Goal: Task Accomplishment & Management: Complete application form

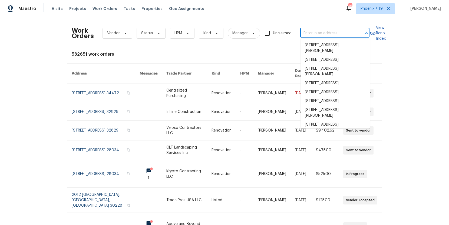
click at [326, 32] on input "text" at bounding box center [327, 33] width 54 height 8
paste input "33FNAKZGTPDQC"
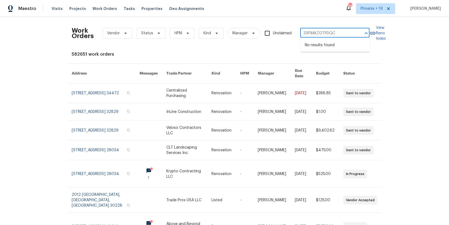
type input "33FNAKZGTPDQC"
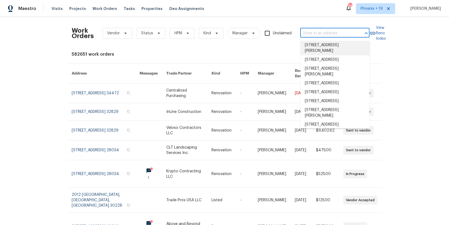
paste input "[STREET_ADDRESS]"
type input "[STREET_ADDRESS]"
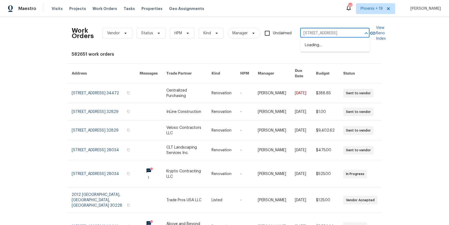
scroll to position [0, 14]
click at [321, 46] on li "[STREET_ADDRESS]" at bounding box center [334, 45] width 69 height 9
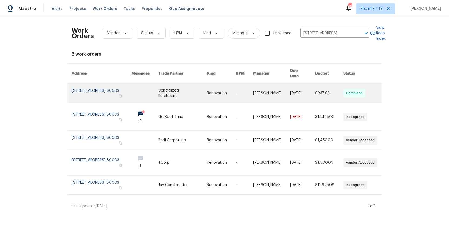
click at [188, 86] on link at bounding box center [182, 93] width 49 height 19
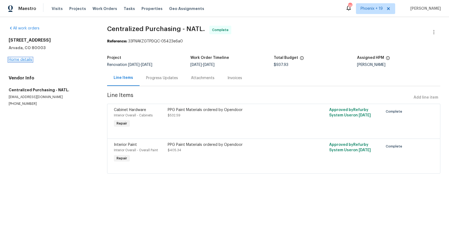
click at [22, 61] on link "Home details" at bounding box center [21, 60] width 24 height 4
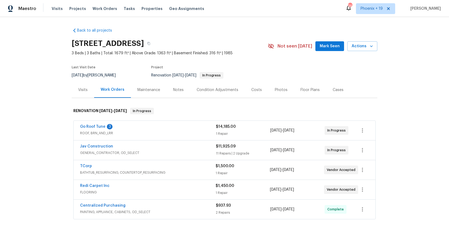
scroll to position [79, 0]
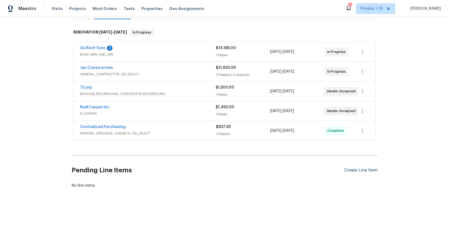
click at [359, 171] on div "Create Line Item" at bounding box center [360, 170] width 33 height 5
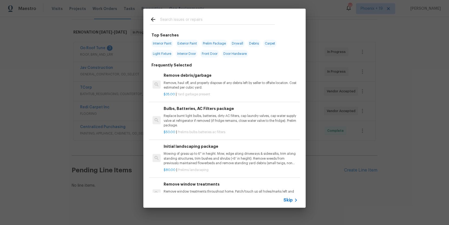
click at [202, 20] on input "text" at bounding box center [217, 20] width 115 height 8
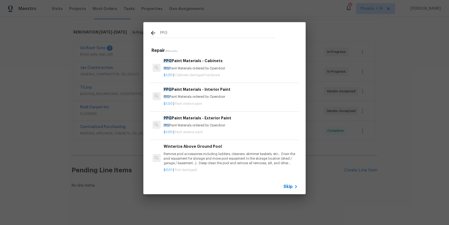
type input "PPG"
click at [230, 117] on h6 "PPG Paint Materials - Exterior Paint" at bounding box center [231, 118] width 134 height 6
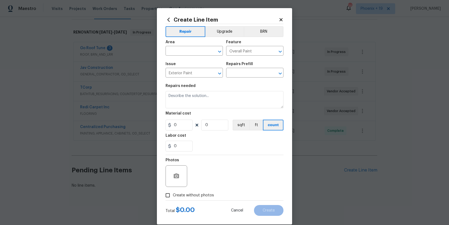
type input "PPG Paint Materials - Exterior Paint $1.00"
type textarea "PPG Paint Materials ordered by Opendoor"
type input "1"
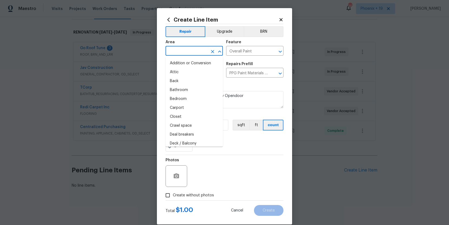
click at [196, 52] on input "text" at bounding box center [186, 51] width 42 height 8
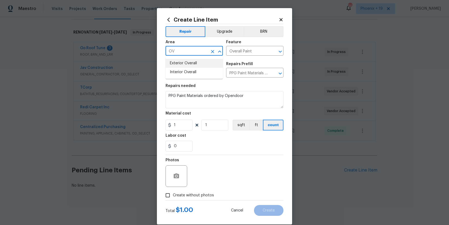
click at [195, 63] on li "Exterior Overall" at bounding box center [193, 63] width 57 height 9
type input "Exterior Overall"
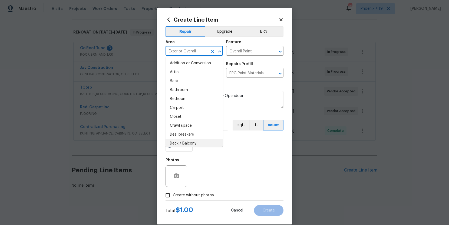
click at [222, 162] on div "Photos" at bounding box center [224, 172] width 118 height 35
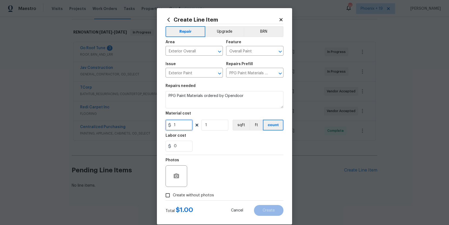
click at [160, 126] on div "Create Line Item Repair Upgrade BRN Area Exterior Overall ​ Feature Overall Pai…" at bounding box center [224, 116] width 135 height 216
type input "789.72"
click at [189, 180] on span "Create without photos" at bounding box center [193, 196] width 41 height 6
click at [173, 180] on input "Create without photos" at bounding box center [167, 195] width 10 height 10
checkbox input "true"
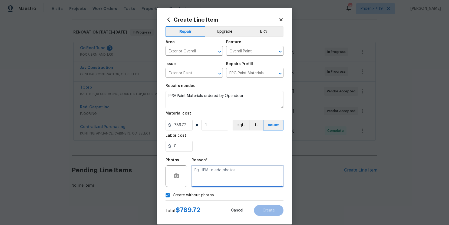
click at [207, 178] on textarea at bounding box center [237, 176] width 92 height 22
type textarea "NA"
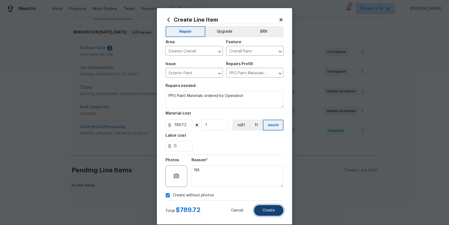
click at [278, 180] on button "Create" at bounding box center [268, 210] width 29 height 11
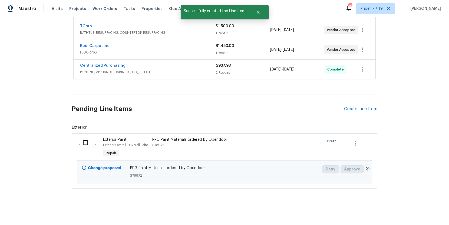
scroll to position [140, 0]
drag, startPoint x: 85, startPoint y: 138, endPoint x: 93, endPoint y: 140, distance: 7.6
click at [86, 138] on input "checkbox" at bounding box center [87, 142] width 15 height 11
checkbox input "true"
click at [359, 180] on span "Create Work Order" at bounding box center [418, 211] width 36 height 7
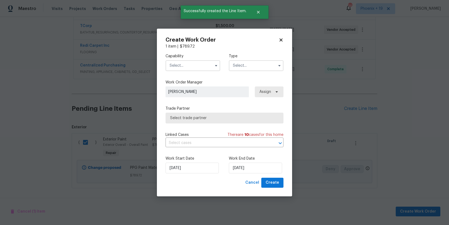
drag, startPoint x: 205, startPoint y: 63, endPoint x: 203, endPoint y: 69, distance: 5.7
click at [205, 64] on input "text" at bounding box center [192, 65] width 55 height 11
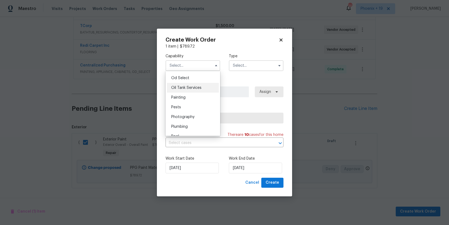
scroll to position [433, 0]
click at [201, 95] on div "Painting" at bounding box center [193, 98] width 52 height 10
type input "Painting"
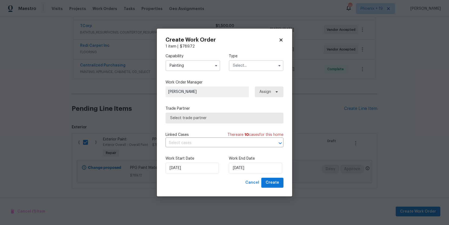
drag, startPoint x: 255, startPoint y: 66, endPoint x: 254, endPoint y: 70, distance: 3.8
click at [255, 66] on input "text" at bounding box center [256, 65] width 55 height 11
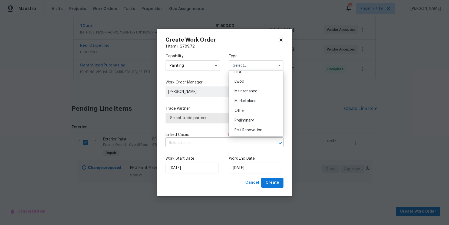
scroll to position [123, 0]
click at [256, 90] on div "Renovation" at bounding box center [256, 91] width 52 height 10
type input "Renovation"
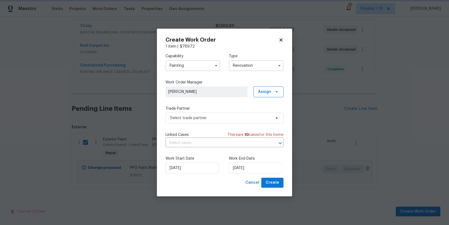
scroll to position [0, 0]
drag, startPoint x: 267, startPoint y: 93, endPoint x: 266, endPoint y: 99, distance: 6.2
click at [267, 93] on span "Assign" at bounding box center [264, 91] width 13 height 5
click at [266, 113] on div "Assign to me" at bounding box center [269, 114] width 24 height 5
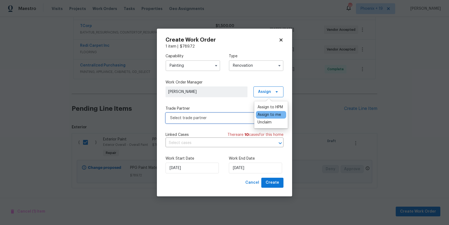
click at [227, 113] on span "Select trade partner" at bounding box center [224, 118] width 118 height 11
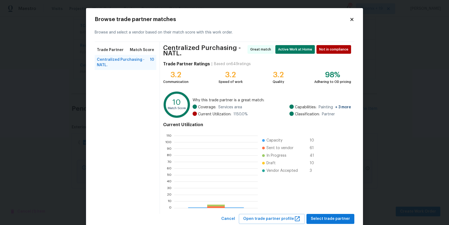
scroll to position [76, 84]
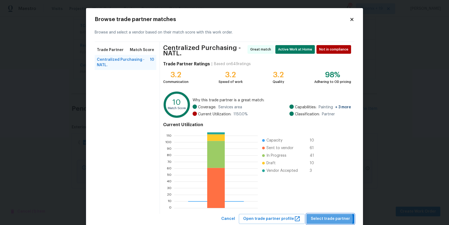
drag, startPoint x: 332, startPoint y: 219, endPoint x: 307, endPoint y: 205, distance: 28.3
click at [332, 180] on span "Select trade partner" at bounding box center [330, 219] width 39 height 7
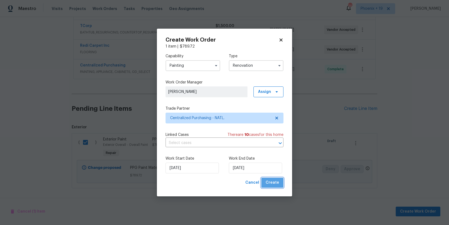
click at [276, 180] on button "Create" at bounding box center [272, 183] width 22 height 10
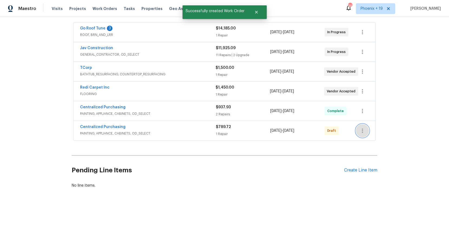
click at [359, 131] on icon "button" at bounding box center [362, 131] width 6 height 6
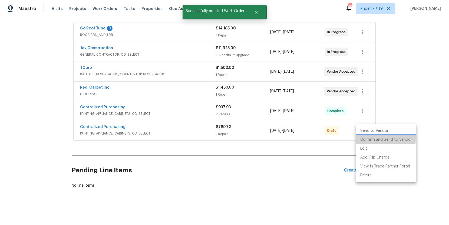
click at [359, 138] on li "Confirm and Send to Vendor" at bounding box center [386, 139] width 60 height 9
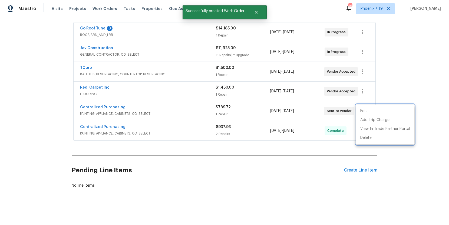
drag, startPoint x: 200, startPoint y: 108, endPoint x: 129, endPoint y: 106, distance: 70.3
click at [194, 108] on div at bounding box center [224, 112] width 449 height 225
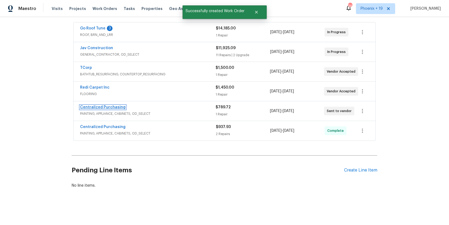
click at [118, 107] on link "Centralized Purchasing" at bounding box center [102, 107] width 45 height 4
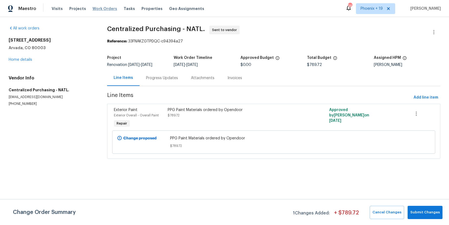
click at [108, 6] on span "Work Orders" at bounding box center [104, 8] width 25 height 5
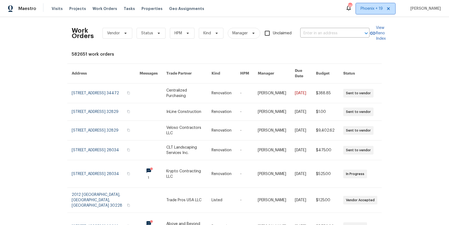
drag, startPoint x: 376, startPoint y: 6, endPoint x: 373, endPoint y: 17, distance: 11.5
click at [359, 6] on span "Phoenix + 19" at bounding box center [371, 8] width 22 height 5
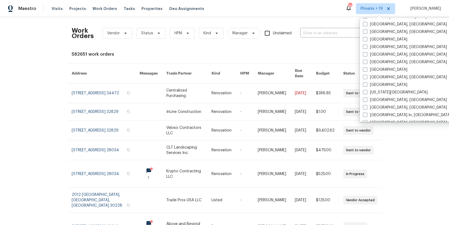
scroll to position [260, 0]
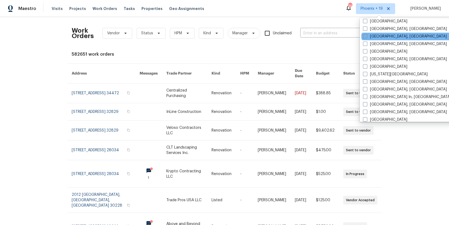
click at [359, 38] on label "[GEOGRAPHIC_DATA], [GEOGRAPHIC_DATA]" at bounding box center [405, 36] width 84 height 5
click at [359, 37] on input "[GEOGRAPHIC_DATA], [GEOGRAPHIC_DATA]" at bounding box center [365, 36] width 4 height 4
checkbox input "true"
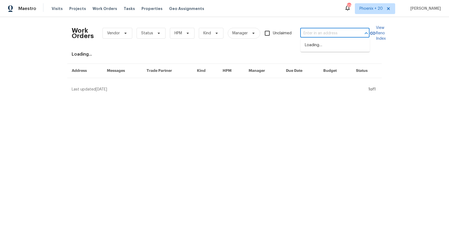
click at [305, 32] on input "text" at bounding box center [327, 33] width 54 height 8
paste input "[STREET_ADDRESS]"
type input "[STREET_ADDRESS]"
click at [318, 45] on li "[STREET_ADDRESS]" at bounding box center [334, 45] width 69 height 9
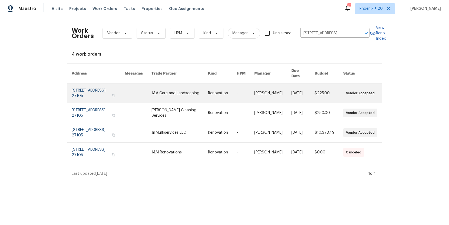
drag, startPoint x: 146, startPoint y: 89, endPoint x: 165, endPoint y: 87, distance: 19.0
click at [165, 86] on td "J&A Care and Landscaping" at bounding box center [175, 94] width 57 height 20
click at [151, 88] on link at bounding box center [138, 93] width 27 height 19
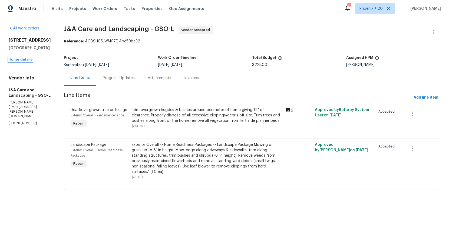
click at [28, 61] on link "Home details" at bounding box center [21, 60] width 24 height 4
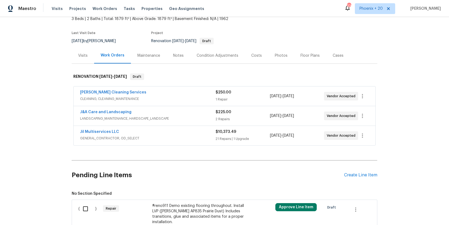
scroll to position [62, 0]
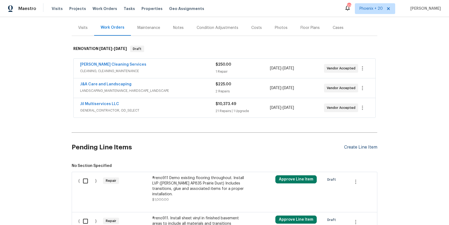
click at [351, 148] on div "Create Line Item" at bounding box center [360, 147] width 33 height 5
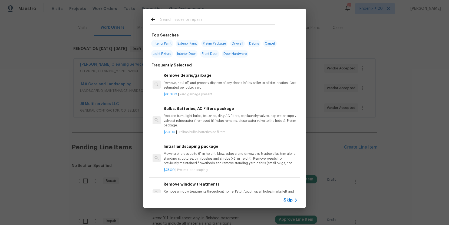
click at [212, 21] on input "text" at bounding box center [217, 20] width 115 height 8
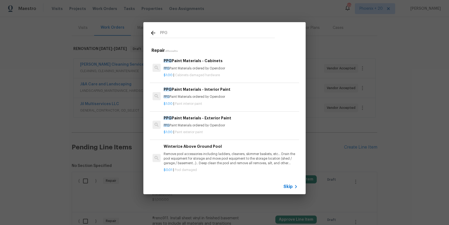
type input "PPG"
click at [258, 98] on p "PPG Paint Materials ordered by Opendoor" at bounding box center [231, 97] width 134 height 5
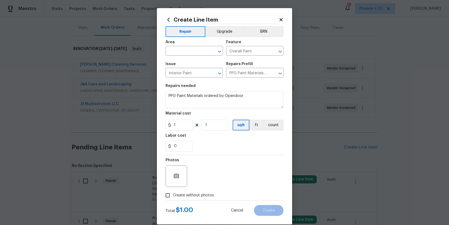
click at [185, 44] on div "Area" at bounding box center [193, 43] width 57 height 7
click at [186, 53] on input "text" at bounding box center [186, 51] width 42 height 8
click at [192, 71] on li "Interior Overall" at bounding box center [193, 72] width 57 height 9
type input "Interior Overall"
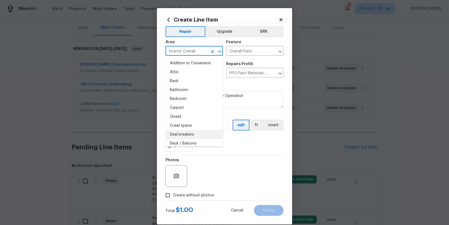
click at [243, 148] on div "0" at bounding box center [224, 146] width 118 height 11
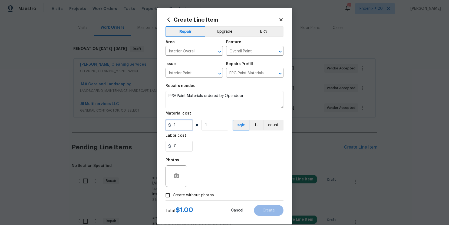
drag, startPoint x: 175, startPoint y: 127, endPoint x: 168, endPoint y: 126, distance: 8.0
click at [168, 126] on div "1" at bounding box center [178, 125] width 27 height 11
type input "569.41"
drag, startPoint x: 191, startPoint y: 191, endPoint x: 199, endPoint y: 191, distance: 8.1
click at [191, 180] on label "Create without photos" at bounding box center [187, 195] width 51 height 10
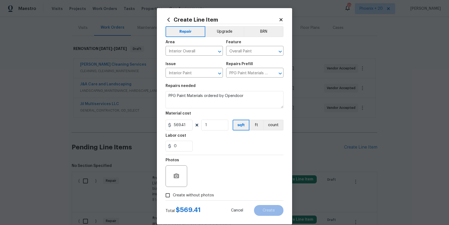
click at [173, 180] on input "Create without photos" at bounding box center [167, 195] width 10 height 10
checkbox input "true"
click at [213, 180] on textarea at bounding box center [237, 176] width 92 height 22
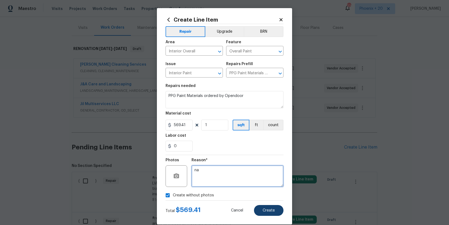
type textarea "na"
click at [278, 180] on button "Create" at bounding box center [268, 210] width 29 height 11
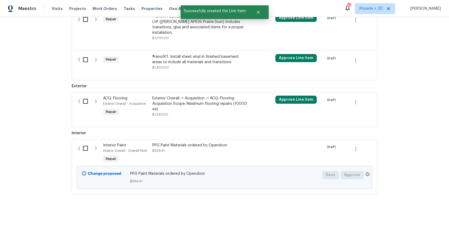
scroll to position [230, 0]
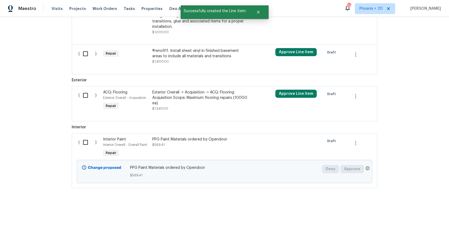
click at [85, 139] on input "checkbox" at bounding box center [87, 142] width 15 height 11
click at [359, 180] on span "Create Work Order" at bounding box center [418, 211] width 36 height 7
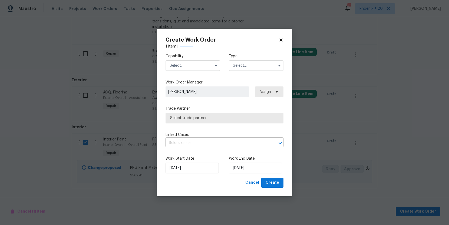
checkbox input "false"
click at [209, 69] on input "text" at bounding box center [192, 65] width 55 height 11
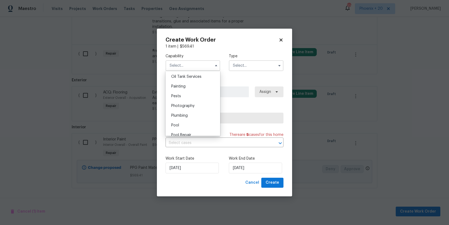
scroll to position [450, 0]
drag, startPoint x: 187, startPoint y: 78, endPoint x: 234, endPoint y: 71, distance: 47.9
click at [187, 78] on div "Painting" at bounding box center [193, 81] width 52 height 10
type input "Painting"
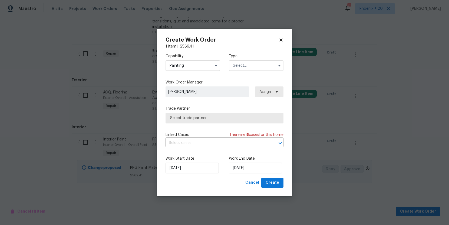
drag, startPoint x: 256, startPoint y: 64, endPoint x: 255, endPoint y: 71, distance: 6.4
click at [256, 67] on input "text" at bounding box center [256, 65] width 55 height 11
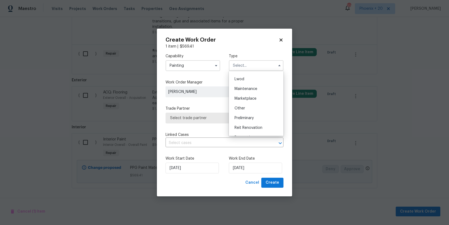
scroll to position [123, 0]
drag, startPoint x: 253, startPoint y: 91, endPoint x: 257, endPoint y: 91, distance: 3.8
click at [253, 91] on span "Renovation" at bounding box center [244, 91] width 20 height 4
type input "Renovation"
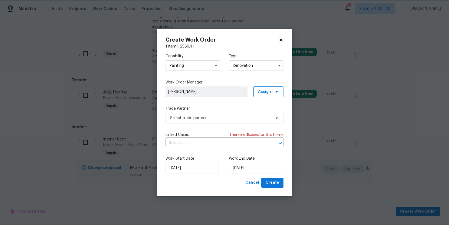
scroll to position [0, 0]
click at [269, 88] on span "Assign" at bounding box center [268, 91] width 30 height 11
click at [268, 114] on div "Assign to me" at bounding box center [269, 114] width 24 height 5
click at [224, 114] on span "Select trade partner" at bounding box center [224, 118] width 118 height 11
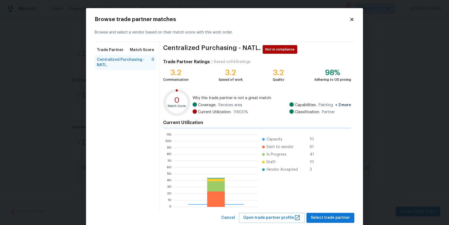
scroll to position [76, 84]
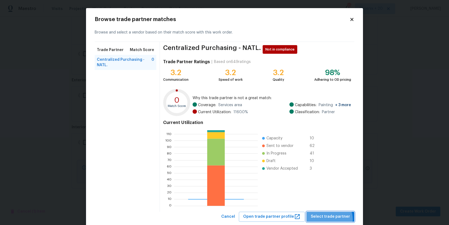
click at [329, 180] on span "Select trade partner" at bounding box center [330, 216] width 39 height 7
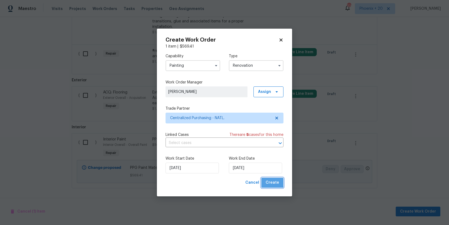
click at [271, 178] on button "Create" at bounding box center [272, 183] width 22 height 10
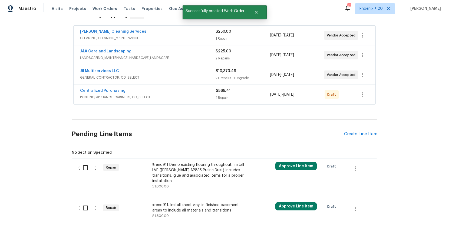
scroll to position [86, 0]
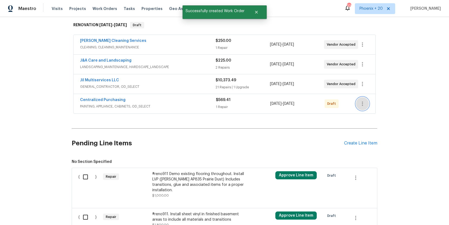
click at [359, 101] on icon "button" at bounding box center [362, 104] width 6 height 6
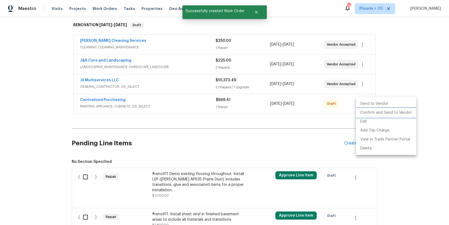
click at [359, 115] on li "Confirm and Send to Vendor" at bounding box center [386, 112] width 60 height 9
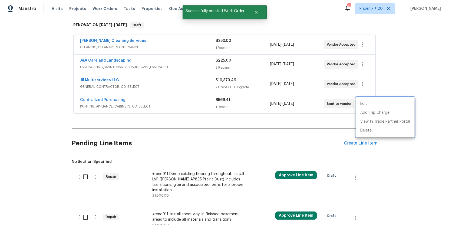
drag, startPoint x: 117, startPoint y: 105, endPoint x: 114, endPoint y: 105, distance: 3.0
click at [116, 105] on div at bounding box center [224, 112] width 449 height 225
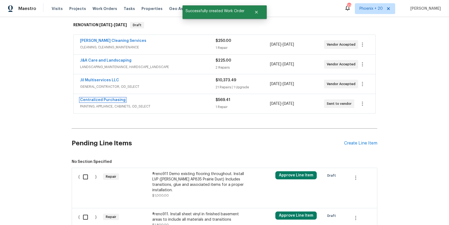
click at [108, 100] on link "Centralized Purchasing" at bounding box center [102, 100] width 45 height 4
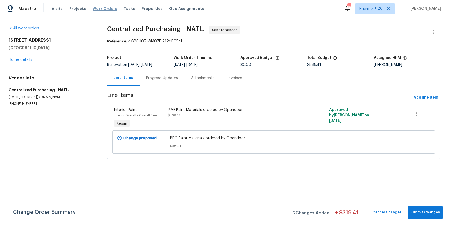
click at [106, 8] on span "Work Orders" at bounding box center [104, 8] width 25 height 5
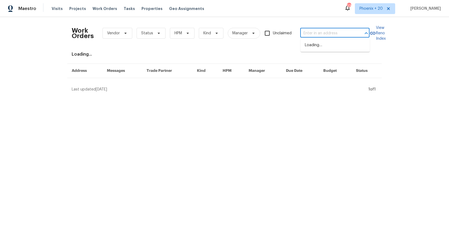
click at [318, 31] on input "text" at bounding box center [327, 33] width 54 height 8
paste input "[STREET_ADDRESS]"
type input "[STREET_ADDRESS]"
click at [328, 47] on li "[STREET_ADDRESS]" at bounding box center [334, 45] width 69 height 9
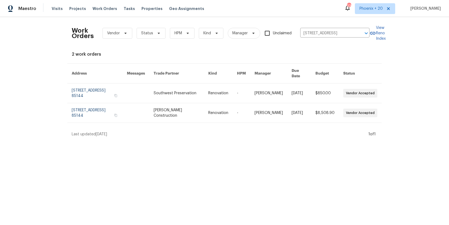
click at [179, 96] on link at bounding box center [181, 93] width 55 height 19
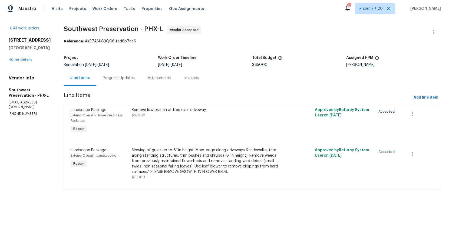
click at [25, 62] on div "[STREET_ADDRESS] Home details" at bounding box center [30, 50] width 42 height 25
click at [26, 62] on link "Home details" at bounding box center [21, 60] width 24 height 4
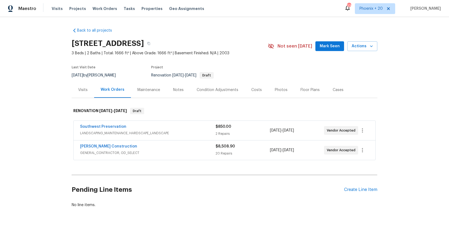
scroll to position [19, 0]
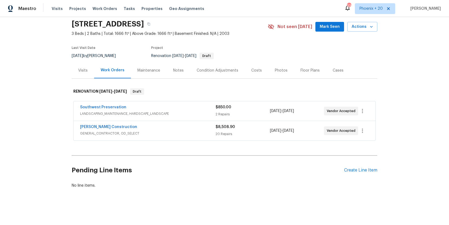
click at [359, 174] on div "Pending Line Items Create Line Item" at bounding box center [224, 170] width 305 height 25
click at [359, 173] on div "Pending Line Items Create Line Item" at bounding box center [224, 170] width 305 height 25
click at [359, 170] on div "Create Line Item" at bounding box center [360, 170] width 33 height 5
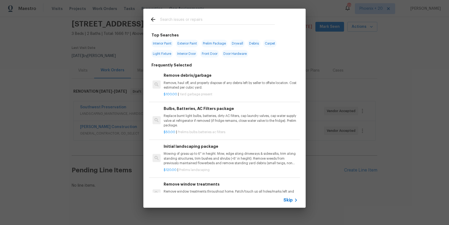
click at [210, 23] on input "text" at bounding box center [217, 20] width 115 height 8
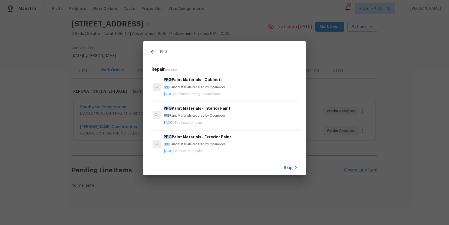
type input "PPG"
click at [236, 86] on p "PPG Paint Materials ordered by Opendoor" at bounding box center [231, 87] width 134 height 5
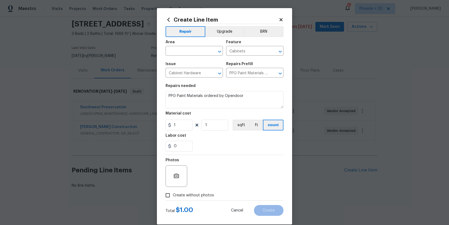
click at [193, 46] on div "Area" at bounding box center [193, 43] width 57 height 7
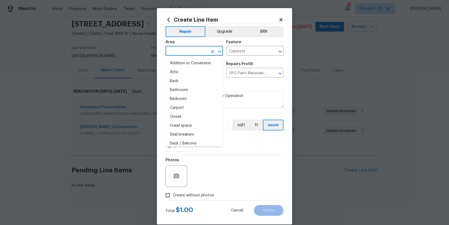
click at [193, 49] on input "text" at bounding box center [186, 51] width 42 height 8
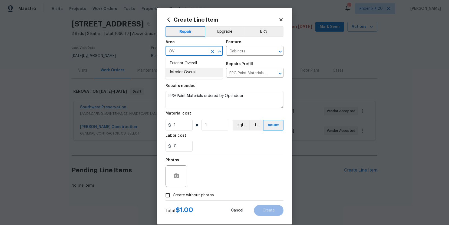
drag, startPoint x: 197, startPoint y: 71, endPoint x: 181, endPoint y: 113, distance: 45.0
click at [196, 72] on li "Interior Overall" at bounding box center [193, 72] width 57 height 9
type input "Interior Overall"
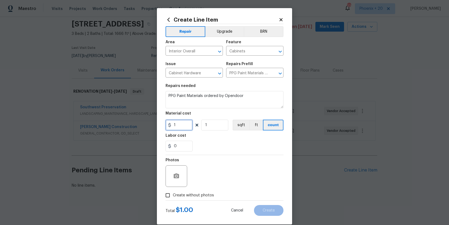
click at [183, 123] on input "1" at bounding box center [178, 125] width 27 height 11
drag, startPoint x: 182, startPoint y: 124, endPoint x: 161, endPoint y: 122, distance: 21.7
click at [161, 122] on div "Create Line Item Repair Upgrade BRN Area Interior Overall ​ Feature Cabinets ​ …" at bounding box center [224, 116] width 135 height 216
type input "297.08"
click at [187, 180] on label "Create without photos" at bounding box center [187, 195] width 51 height 10
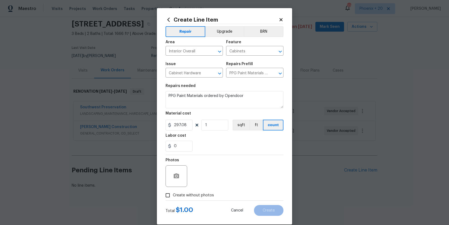
click at [173, 180] on input "Create without photos" at bounding box center [167, 195] width 10 height 10
checkbox input "true"
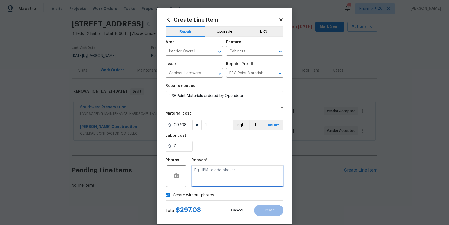
click at [204, 180] on textarea at bounding box center [237, 176] width 92 height 22
type textarea "NA"
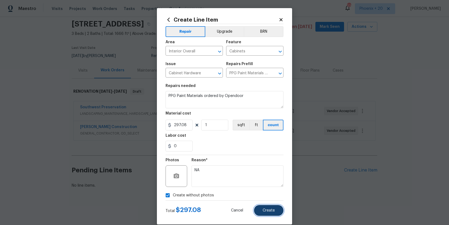
click at [261, 180] on button "Create" at bounding box center [268, 210] width 29 height 11
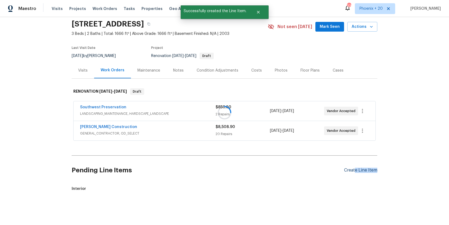
click at [355, 171] on div "Pending Line Items Create Line Item" at bounding box center [224, 170] width 305 height 25
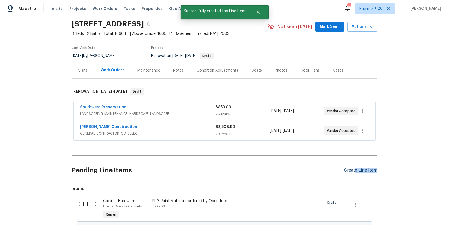
click at [355, 171] on div "Create Line Item" at bounding box center [360, 170] width 33 height 5
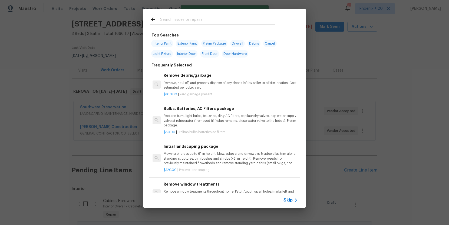
click at [209, 26] on div at bounding box center [212, 19] width 138 height 21
click at [207, 21] on input "text" at bounding box center [217, 20] width 115 height 8
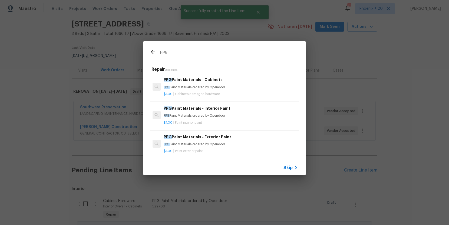
type input "ppg"
click at [251, 119] on div "$1.00 | Paint interior paint" at bounding box center [231, 121] width 134 height 7
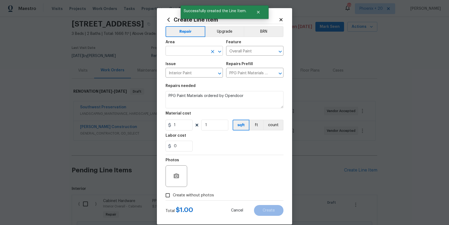
click at [199, 49] on input "text" at bounding box center [186, 51] width 42 height 8
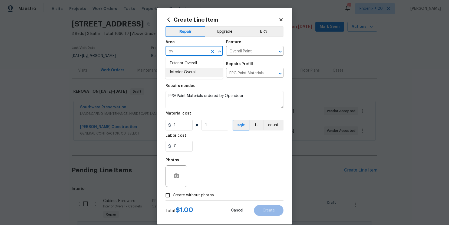
click at [203, 72] on li "Interior Overall" at bounding box center [193, 72] width 57 height 9
type input "Interior Overall"
click at [178, 124] on input "1" at bounding box center [178, 125] width 27 height 11
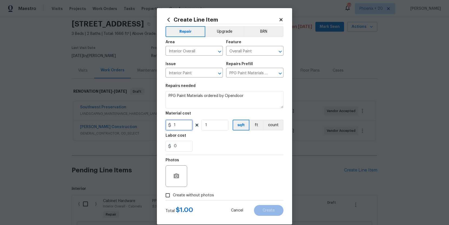
drag, startPoint x: 179, startPoint y: 125, endPoint x: 167, endPoint y: 124, distance: 12.0
click at [168, 124] on div "1" at bounding box center [178, 125] width 27 height 11
type input "642.69"
click at [191, 180] on span "Create without photos" at bounding box center [193, 196] width 41 height 6
click at [173, 180] on input "Create without photos" at bounding box center [167, 195] width 10 height 10
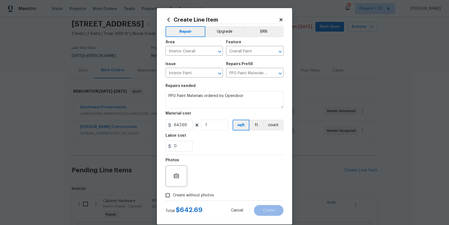
checkbox input "true"
click at [211, 169] on textarea at bounding box center [237, 176] width 92 height 22
type textarea "NA"
click at [273, 180] on div "Total $ 642.69 Cancel Create" at bounding box center [224, 208] width 118 height 15
click at [273, 180] on button "Create" at bounding box center [268, 210] width 29 height 11
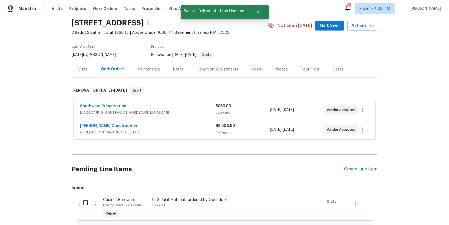
click at [91, 180] on input "checkbox" at bounding box center [87, 202] width 15 height 11
checkbox input "true"
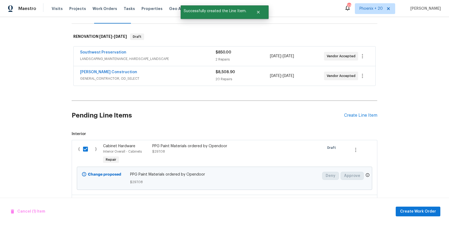
scroll to position [136, 0]
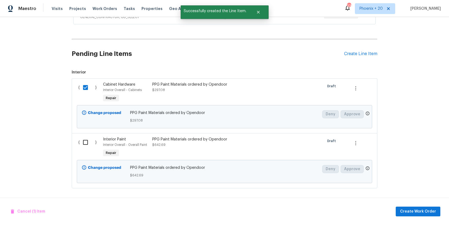
click at [91, 144] on input "checkbox" at bounding box center [87, 142] width 15 height 11
checkbox input "true"
click at [359, 180] on span "Create Work Order" at bounding box center [418, 211] width 36 height 7
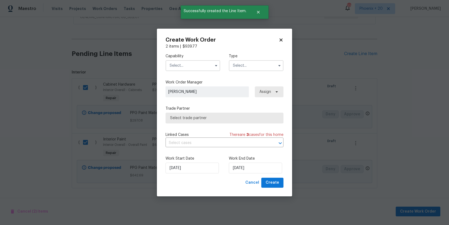
click at [196, 69] on input "text" at bounding box center [192, 65] width 55 height 11
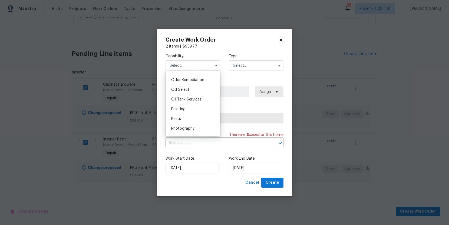
scroll to position [425, 0]
click at [194, 105] on div "Painting" at bounding box center [193, 106] width 52 height 10
type input "Painting"
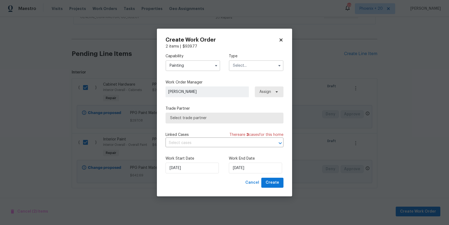
drag, startPoint x: 253, startPoint y: 66, endPoint x: 253, endPoint y: 69, distance: 3.3
click at [253, 67] on input "text" at bounding box center [256, 65] width 55 height 11
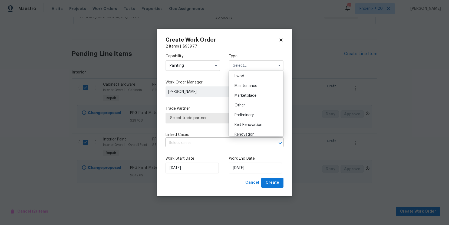
scroll to position [123, 0]
click at [251, 90] on span "Renovation" at bounding box center [244, 91] width 20 height 4
type input "Renovation"
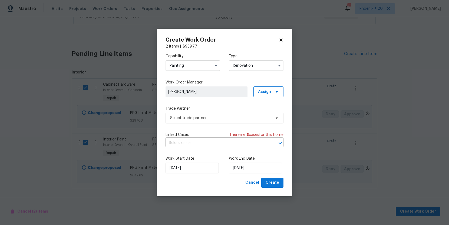
click at [269, 85] on div "Work Order Manager [PERSON_NAME] Assign" at bounding box center [224, 89] width 118 height 18
click at [267, 92] on span "Assign" at bounding box center [264, 91] width 13 height 5
click at [264, 113] on div "Assign to me" at bounding box center [269, 114] width 24 height 5
click at [235, 113] on span "Select trade partner" at bounding box center [224, 118] width 118 height 11
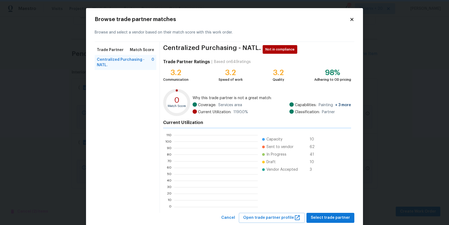
scroll to position [1, 1]
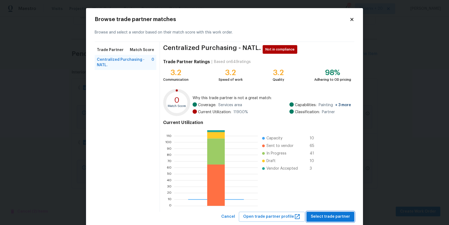
click at [324, 180] on span "Select trade partner" at bounding box center [330, 216] width 39 height 7
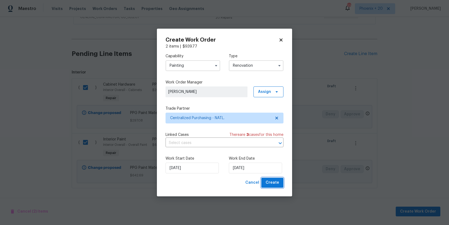
click at [271, 180] on span "Create" at bounding box center [272, 182] width 14 height 7
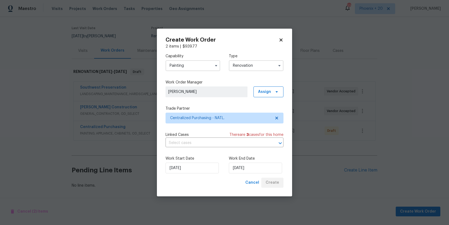
scroll to position [39, 0]
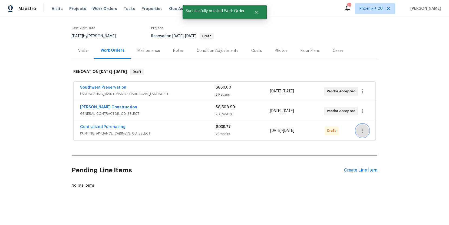
click at [359, 131] on icon "button" at bounding box center [362, 131] width 6 height 6
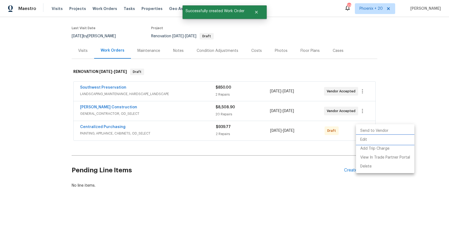
click at [359, 138] on li "Edit" at bounding box center [385, 139] width 58 height 9
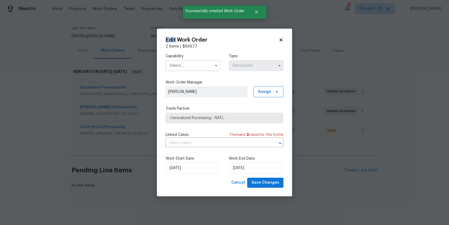
drag, startPoint x: 363, startPoint y: 138, endPoint x: 253, endPoint y: 168, distance: 114.2
drag, startPoint x: 246, startPoint y: 182, endPoint x: 332, endPoint y: 141, distance: 95.9
click at [245, 180] on span "Cancel" at bounding box center [238, 182] width 14 height 7
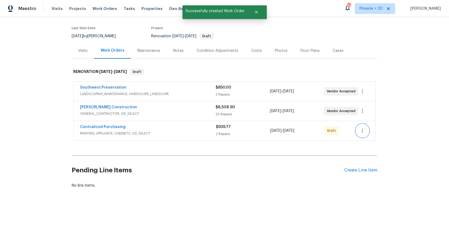
click at [359, 128] on icon "button" at bounding box center [362, 131] width 6 height 6
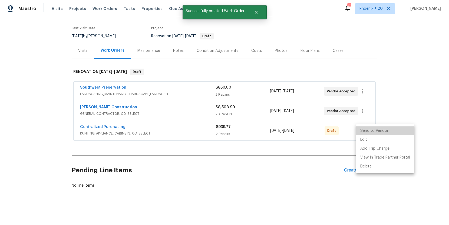
click at [359, 130] on li "Send to Vendor" at bounding box center [385, 130] width 58 height 9
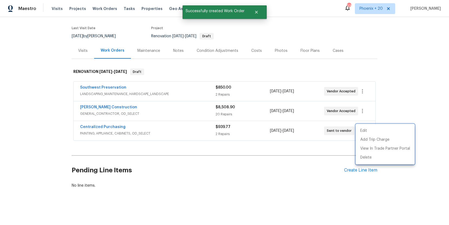
drag, startPoint x: 118, startPoint y: 128, endPoint x: 111, endPoint y: 125, distance: 7.9
click at [118, 128] on div at bounding box center [224, 112] width 449 height 225
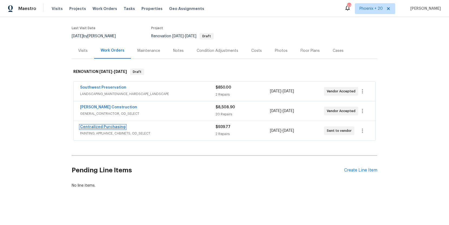
click at [110, 125] on link "Centralized Purchasing" at bounding box center [102, 127] width 45 height 4
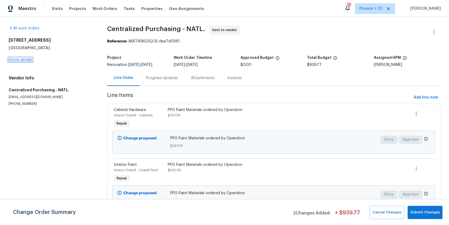
click at [23, 58] on link "Home details" at bounding box center [21, 60] width 24 height 4
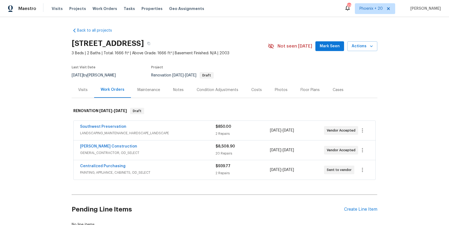
drag, startPoint x: 104, startPoint y: 8, endPoint x: 141, endPoint y: 12, distance: 36.6
click at [104, 8] on span "Work Orders" at bounding box center [104, 8] width 25 height 5
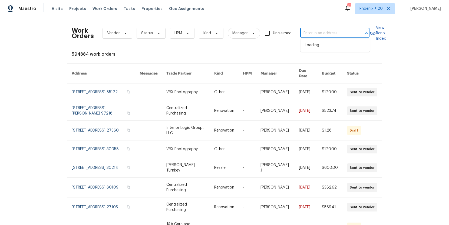
click at [321, 30] on input "text" at bounding box center [327, 33] width 54 height 8
paste input "[STREET_ADDRESS]"
type input "[STREET_ADDRESS]"
click at [329, 47] on li "[STREET_ADDRESS]" at bounding box center [334, 45] width 69 height 9
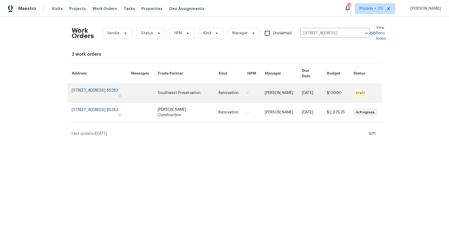
click at [194, 87] on link at bounding box center [188, 93] width 61 height 19
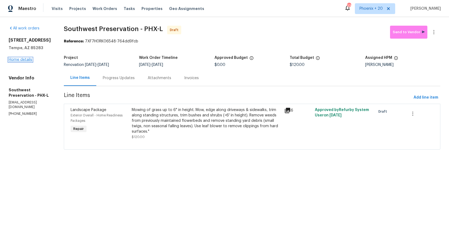
click at [24, 60] on link "Home details" at bounding box center [21, 60] width 24 height 4
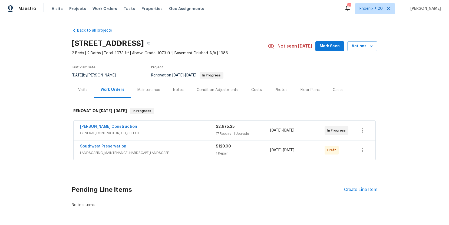
scroll to position [19, 0]
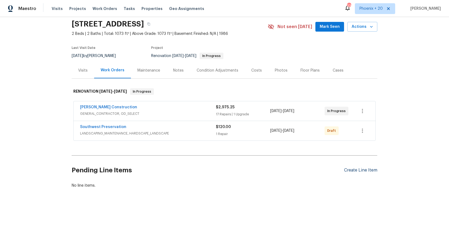
drag, startPoint x: 359, startPoint y: 165, endPoint x: 359, endPoint y: 168, distance: 2.8
click at [359, 165] on div "Pending Line Items Create Line Item" at bounding box center [224, 170] width 305 height 25
click at [359, 168] on div "Create Line Item" at bounding box center [360, 170] width 33 height 5
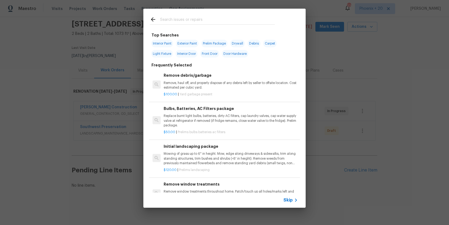
click at [208, 18] on input "text" at bounding box center [217, 20] width 115 height 8
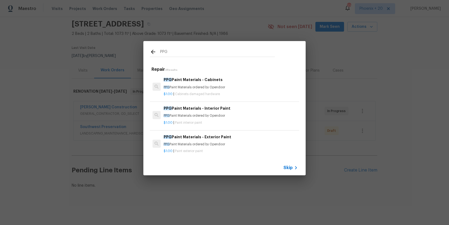
type input "PPG"
click at [271, 113] on div "PPG Paint Materials - Interior Paint PPG Paint Materials ordered by Opendoor" at bounding box center [231, 111] width 134 height 13
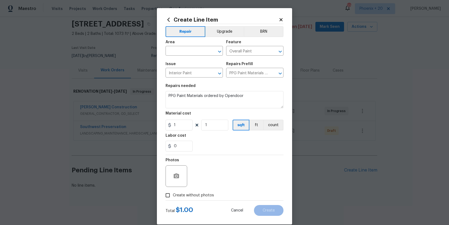
drag, startPoint x: 183, startPoint y: 119, endPoint x: 185, endPoint y: 125, distance: 6.1
click at [183, 119] on figure "Material cost 1 1 sqft ft count" at bounding box center [224, 121] width 118 height 19
drag, startPoint x: 185, startPoint y: 125, endPoint x: 162, endPoint y: 124, distance: 23.8
click at [162, 124] on div "Create Line Item Repair Upgrade BRN Area ​ Feature Overall Paint ​ Issue Interi…" at bounding box center [224, 116] width 135 height 216
type input "311.13"
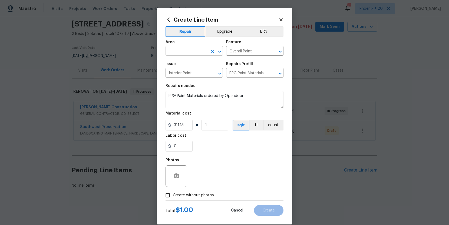
click at [189, 51] on input "text" at bounding box center [186, 51] width 42 height 8
click at [190, 69] on li "Interior Overall" at bounding box center [193, 72] width 57 height 9
type input "Interior Overall"
drag, startPoint x: 198, startPoint y: 197, endPoint x: 199, endPoint y: 193, distance: 4.3
click at [198, 180] on span "Create without photos" at bounding box center [193, 196] width 41 height 6
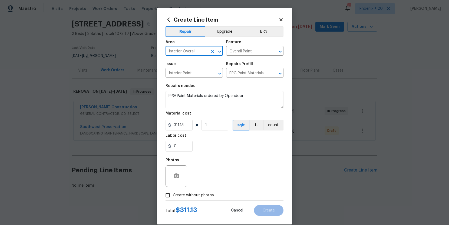
click at [173, 180] on input "Create without photos" at bounding box center [167, 195] width 10 height 10
checkbox input "true"
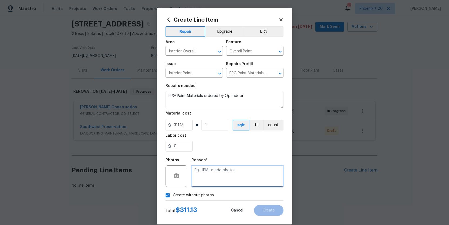
click at [204, 180] on textarea at bounding box center [237, 176] width 92 height 22
type textarea "NA"
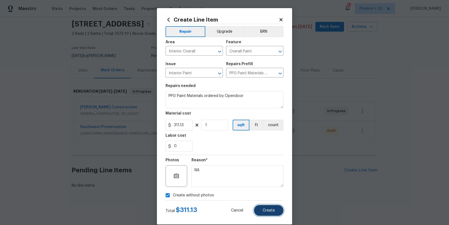
click at [276, 180] on button "Create" at bounding box center [268, 210] width 29 height 11
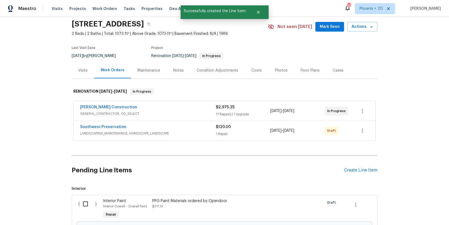
scroll to position [81, 0]
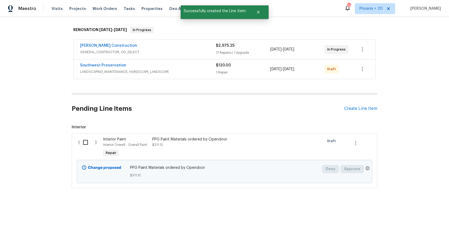
click at [81, 133] on span "Interior ( ) Interior Paint Interior Overall - Overall Paint Repair PPG Paint M…" at bounding box center [224, 157] width 305 height 64
click at [84, 140] on input "checkbox" at bounding box center [87, 142] width 15 height 11
checkbox input "true"
click at [359, 180] on button "Create Work Order" at bounding box center [417, 212] width 45 height 10
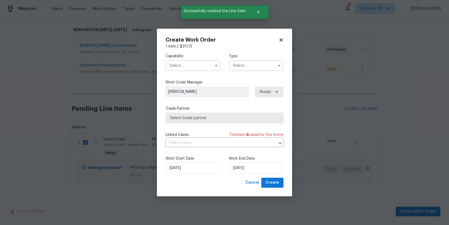
click at [199, 65] on input "text" at bounding box center [192, 65] width 55 height 11
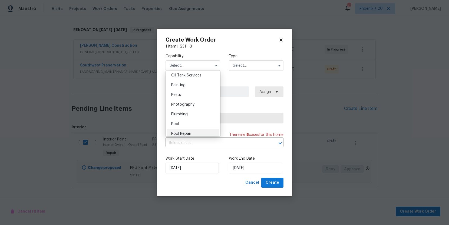
scroll to position [441, 0]
drag, startPoint x: 195, startPoint y: 90, endPoint x: 198, endPoint y: 90, distance: 3.0
click at [195, 90] on div "Painting" at bounding box center [193, 90] width 52 height 10
type input "Painting"
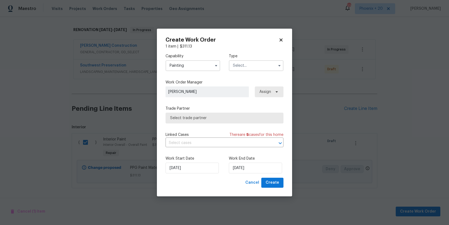
drag, startPoint x: 251, startPoint y: 62, endPoint x: 251, endPoint y: 68, distance: 5.2
click at [251, 64] on input "text" at bounding box center [256, 65] width 55 height 11
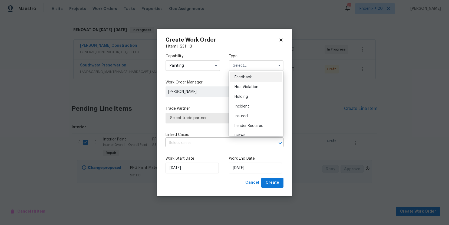
scroll to position [123, 0]
drag, startPoint x: 254, startPoint y: 89, endPoint x: 264, endPoint y: 91, distance: 10.2
click at [254, 89] on span "Renovation" at bounding box center [244, 91] width 20 height 4
type input "Renovation"
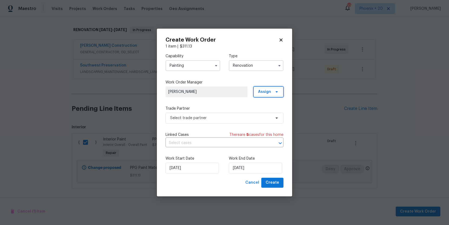
click at [264, 91] on span "Assign" at bounding box center [264, 91] width 13 height 5
click at [265, 116] on div "Assign to me" at bounding box center [269, 114] width 24 height 5
click at [225, 118] on span "Select trade partner" at bounding box center [220, 117] width 101 height 5
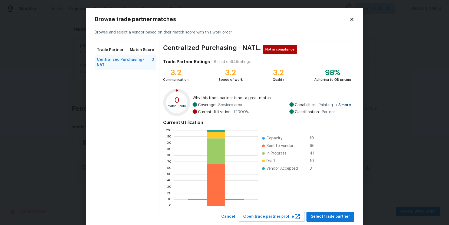
scroll to position [14, 0]
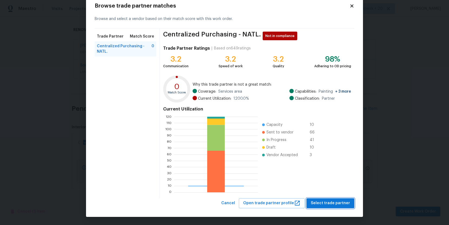
click at [339, 180] on span "Select trade partner" at bounding box center [330, 203] width 39 height 7
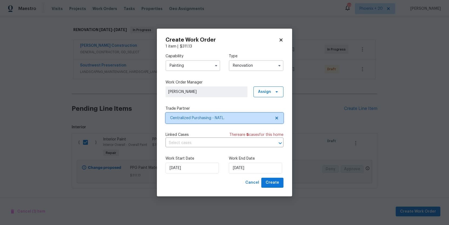
scroll to position [0, 0]
click at [273, 178] on div "Work Start Date [DATE] Work End Date [DATE]" at bounding box center [224, 165] width 118 height 26
click at [273, 180] on span "Create" at bounding box center [272, 182] width 14 height 7
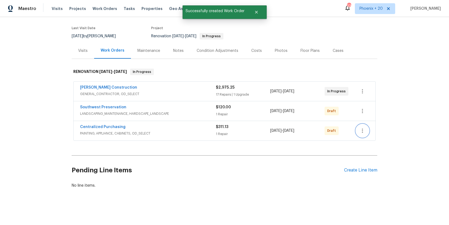
click at [359, 133] on icon "button" at bounding box center [362, 131] width 6 height 6
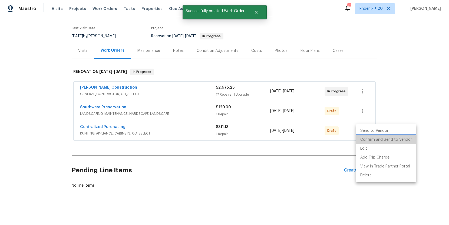
click at [359, 142] on li "Confirm and Send to Vendor" at bounding box center [386, 139] width 60 height 9
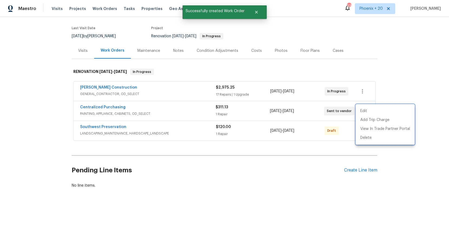
drag, startPoint x: 135, startPoint y: 112, endPoint x: 131, endPoint y: 112, distance: 3.5
click at [132, 112] on div at bounding box center [224, 112] width 449 height 225
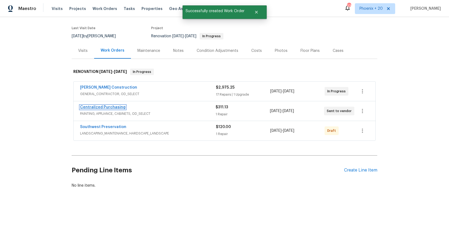
click at [115, 107] on link "Centralized Purchasing" at bounding box center [102, 107] width 45 height 4
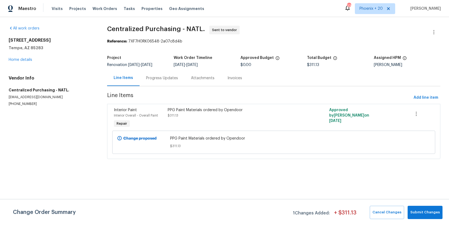
click at [112, 6] on div "Visits Projects Work Orders Tasks Properties Geo Assignments" at bounding box center [131, 8] width 159 height 11
click at [108, 8] on span "Work Orders" at bounding box center [104, 8] width 25 height 5
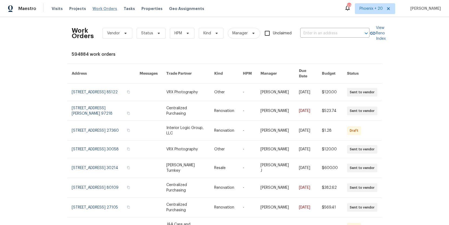
click at [101, 11] on span "Work Orders" at bounding box center [104, 8] width 25 height 5
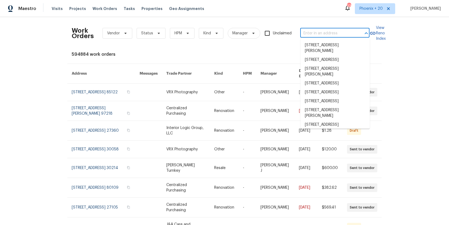
click at [334, 33] on input "text" at bounding box center [327, 33] width 54 height 8
paste input "[GEOGRAPHIC_DATA][PERSON_NAME][STREET_ADDRESS]"
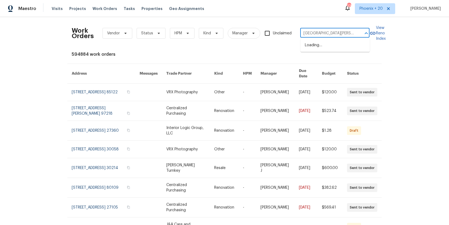
scroll to position [0, 38]
type input "[GEOGRAPHIC_DATA][PERSON_NAME][STREET_ADDRESS]"
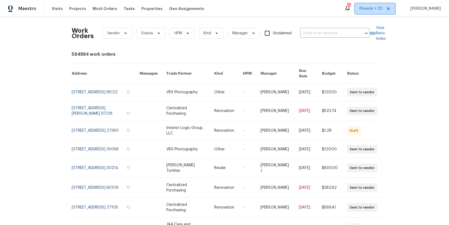
drag, startPoint x: 379, startPoint y: 5, endPoint x: 376, endPoint y: 15, distance: 10.4
click at [359, 5] on span "Phoenix + 20" at bounding box center [375, 8] width 40 height 11
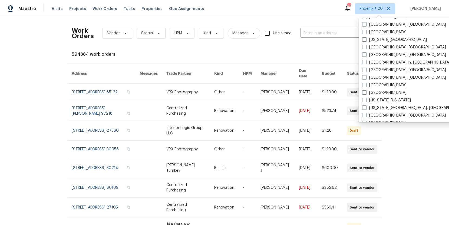
scroll to position [362, 0]
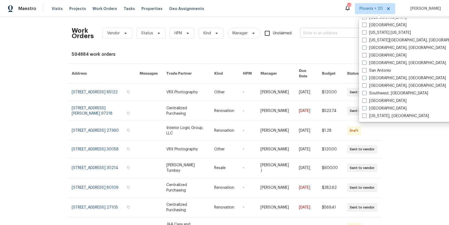
click at [328, 36] on input "text" at bounding box center [327, 33] width 54 height 8
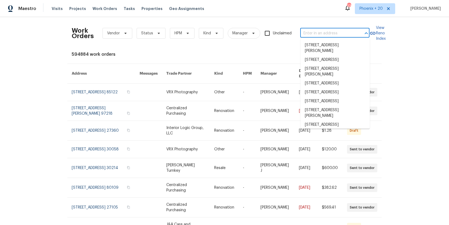
paste input "[GEOGRAPHIC_DATA][PERSON_NAME][STREET_ADDRESS]"
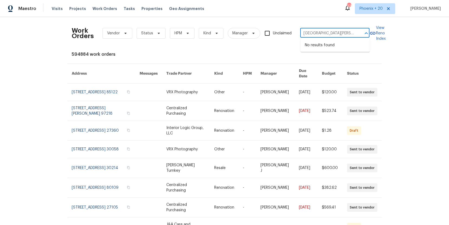
scroll to position [0, 38]
drag, startPoint x: 310, startPoint y: 34, endPoint x: 360, endPoint y: 34, distance: 50.5
click at [359, 34] on div "[GEOGRAPHIC_DATA][PERSON_NAME][STREET_ADDRESS] ​" at bounding box center [334, 33] width 69 height 8
type input "[STREET_ADDRESS][PERSON_NAME]"
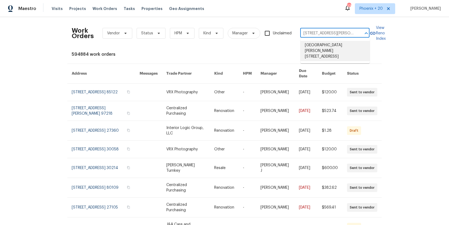
click at [344, 52] on li "[GEOGRAPHIC_DATA][PERSON_NAME][STREET_ADDRESS]" at bounding box center [334, 51] width 69 height 20
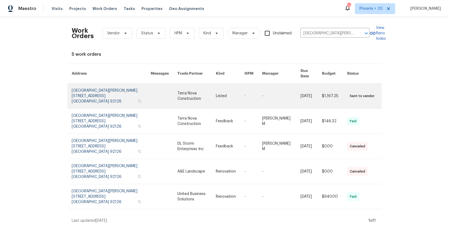
click at [202, 94] on link at bounding box center [196, 96] width 38 height 25
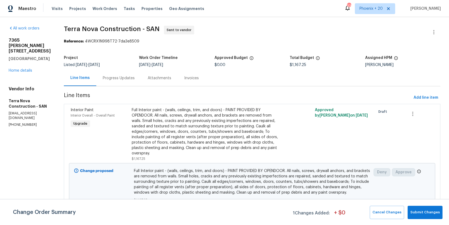
click at [29, 58] on div "[GEOGRAPHIC_DATA][PERSON_NAME][STREET_ADDRESS] Home details" at bounding box center [30, 56] width 42 height 36
click at [28, 69] on link "Home details" at bounding box center [21, 71] width 24 height 4
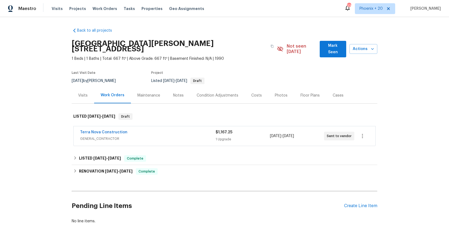
scroll to position [30, 0]
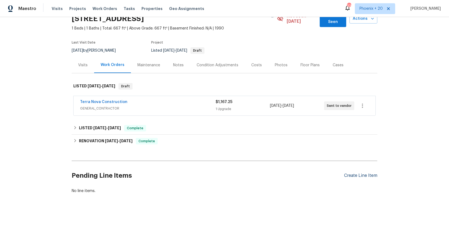
click at [359, 173] on div "Create Line Item" at bounding box center [360, 175] width 33 height 5
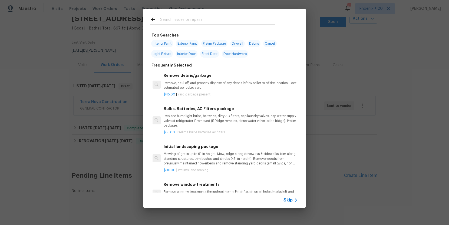
click at [196, 22] on input "text" at bounding box center [217, 20] width 115 height 8
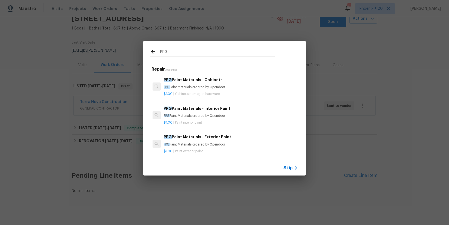
type input "PPG"
click at [248, 104] on div "PPG Paint Materials - Interior Paint PPG Paint Materials ordered by Opendoor $1…" at bounding box center [224, 115] width 151 height 30
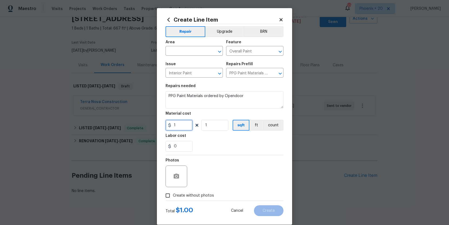
click at [192, 128] on input "1" at bounding box center [178, 125] width 27 height 11
type input "176.14"
click at [180, 52] on input "text" at bounding box center [186, 51] width 42 height 8
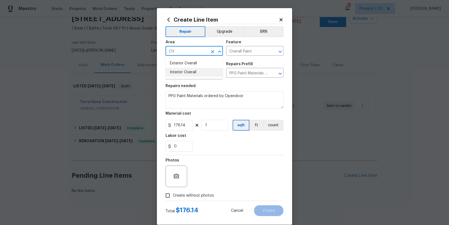
click at [177, 75] on li "Interior Overall" at bounding box center [193, 72] width 57 height 9
type input "Interior Overall"
click at [192, 180] on span "Create without photos" at bounding box center [193, 196] width 41 height 6
click at [173, 180] on input "Create without photos" at bounding box center [167, 195] width 10 height 10
checkbox input "true"
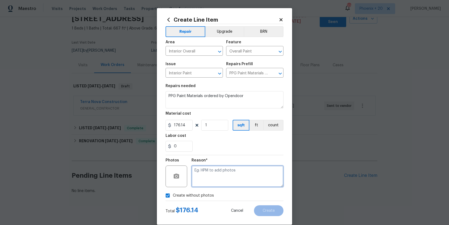
click at [203, 174] on textarea at bounding box center [237, 176] width 92 height 22
type textarea "NA"
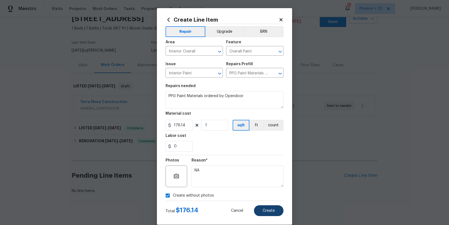
click at [277, 180] on div "Create without photos" at bounding box center [224, 195] width 118 height 10
click at [275, 180] on button "Create" at bounding box center [268, 210] width 29 height 11
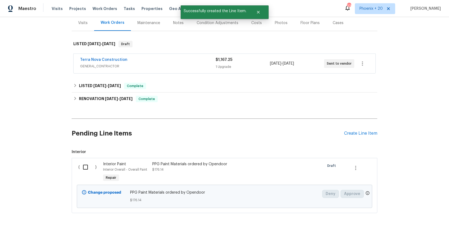
scroll to position [92, 0]
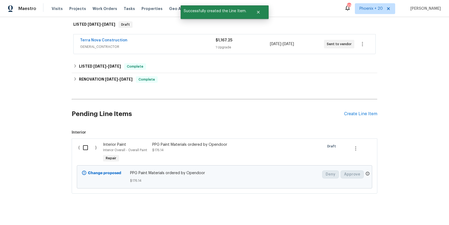
click at [79, 142] on div "( )" at bounding box center [89, 152] width 25 height 25
click at [85, 143] on input "checkbox" at bounding box center [87, 147] width 15 height 11
click at [359, 180] on span "Create Work Order" at bounding box center [418, 211] width 36 height 7
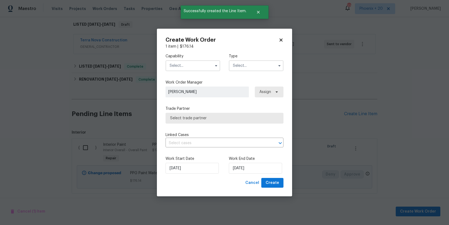
checkbox input "false"
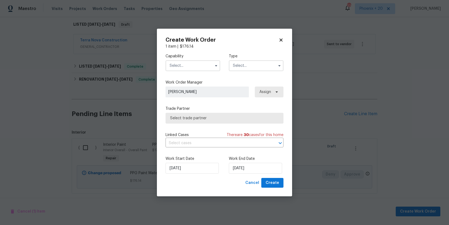
click at [190, 69] on input "text" at bounding box center [192, 65] width 55 height 11
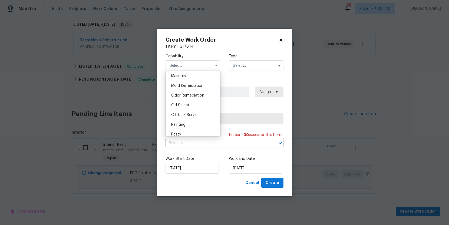
scroll to position [413, 0]
click at [197, 118] on div "Painting" at bounding box center [193, 119] width 52 height 10
type input "Painting"
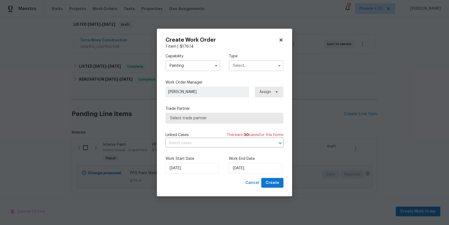
click at [249, 68] on input "text" at bounding box center [256, 65] width 55 height 11
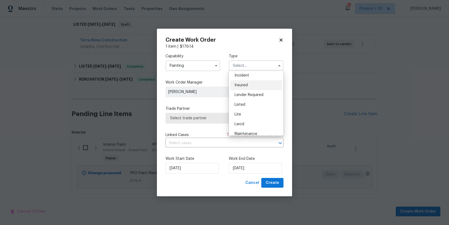
scroll to position [31, 0]
click at [249, 108] on div "Listed" at bounding box center [256, 105] width 52 height 10
type input "Listed"
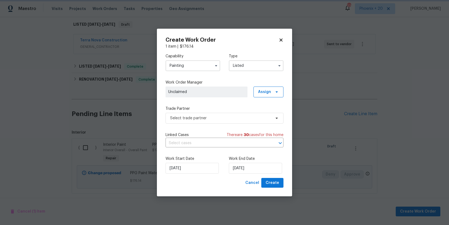
scroll to position [0, 0]
click at [269, 96] on span "Assign" at bounding box center [268, 91] width 30 height 11
click at [265, 116] on div "Assign to me" at bounding box center [269, 114] width 24 height 5
click at [212, 116] on span "Select trade partner" at bounding box center [220, 117] width 101 height 5
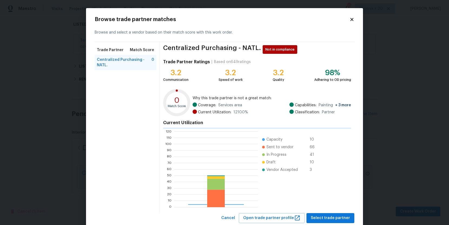
scroll to position [76, 84]
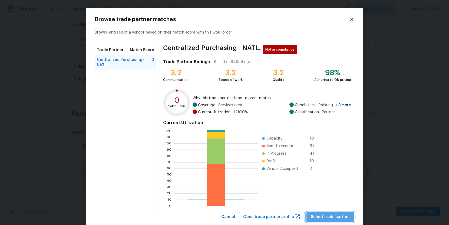
drag, startPoint x: 333, startPoint y: 218, endPoint x: 326, endPoint y: 216, distance: 7.0
click at [333, 180] on span "Select trade partner" at bounding box center [330, 216] width 39 height 7
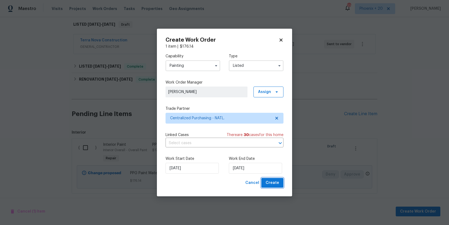
click at [281, 180] on button "Create" at bounding box center [272, 183] width 22 height 10
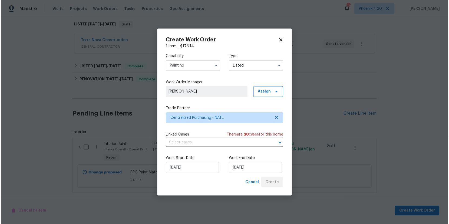
scroll to position [50, 0]
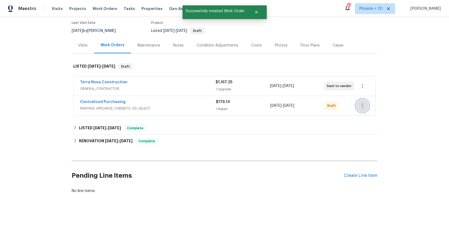
click at [359, 102] on icon "button" at bounding box center [362, 105] width 6 height 6
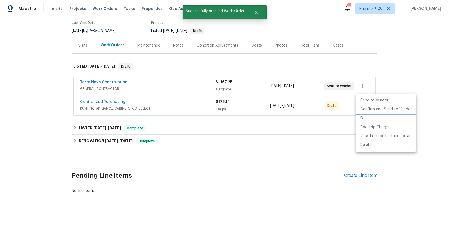
click at [359, 112] on li "Confirm and Send to Vendor" at bounding box center [386, 109] width 60 height 9
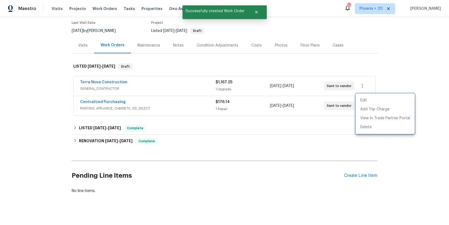
click at [96, 106] on div at bounding box center [224, 112] width 449 height 225
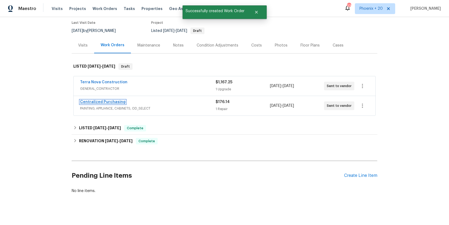
click at [109, 100] on link "Centralized Purchasing" at bounding box center [102, 102] width 45 height 4
